Goal: Task Accomplishment & Management: Use online tool/utility

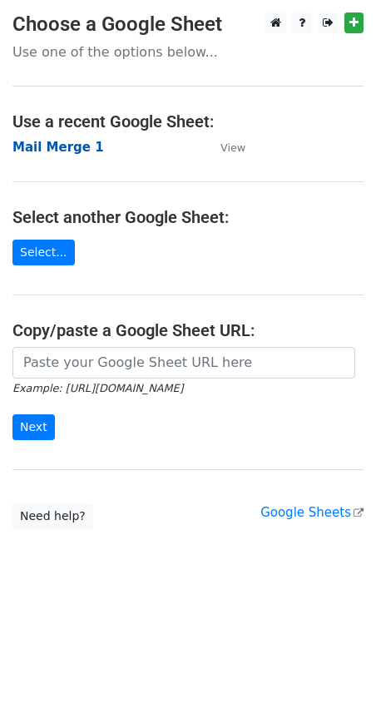
click at [47, 155] on strong "Mail Merge 1" at bounding box center [58, 147] width 92 height 15
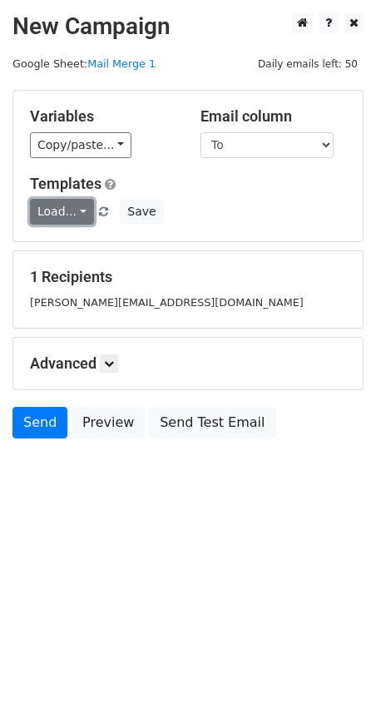
click at [69, 210] on link "Load..." at bounding box center [62, 212] width 64 height 26
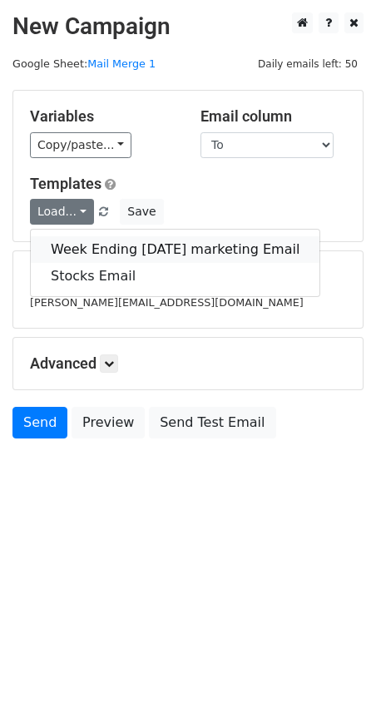
click at [75, 248] on link "Week Ending [DATE] marketing Email" at bounding box center [175, 249] width 289 height 27
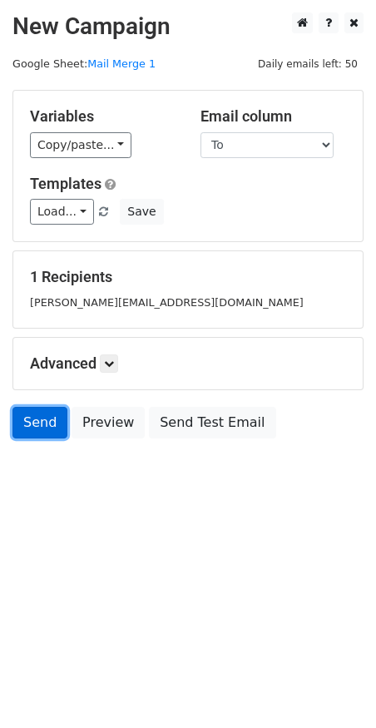
click at [46, 421] on link "Send" at bounding box center [39, 423] width 55 height 32
